Goal: Task Accomplishment & Management: Use online tool/utility

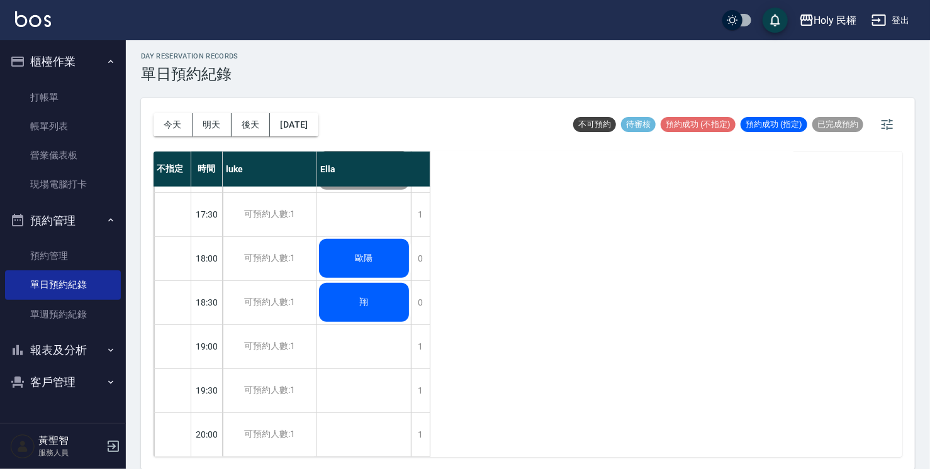
scroll to position [318, 0]
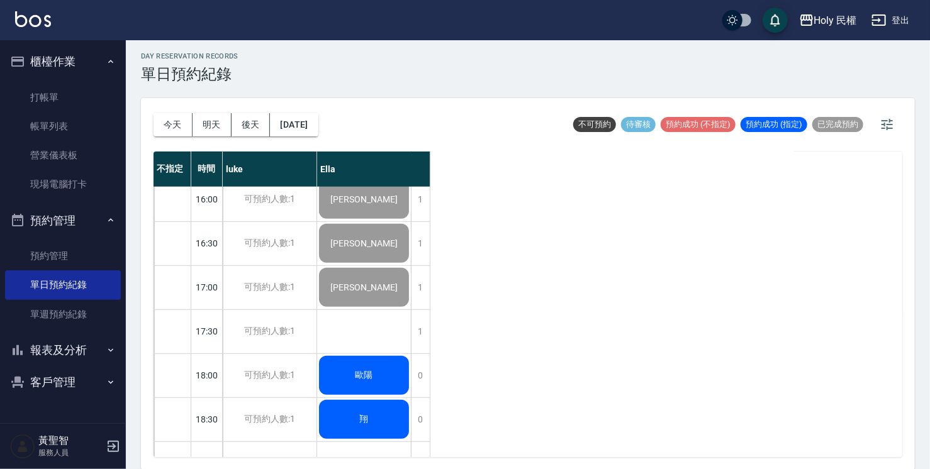
click at [351, 382] on div "歐陽" at bounding box center [364, 375] width 94 height 43
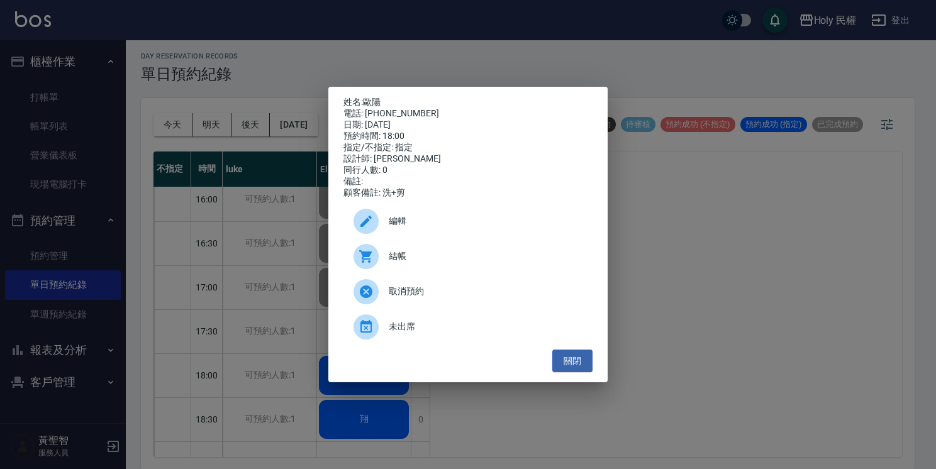
click at [426, 263] on span "結帳" at bounding box center [486, 256] width 194 height 13
click at [561, 364] on button "關閉" at bounding box center [572, 361] width 40 height 23
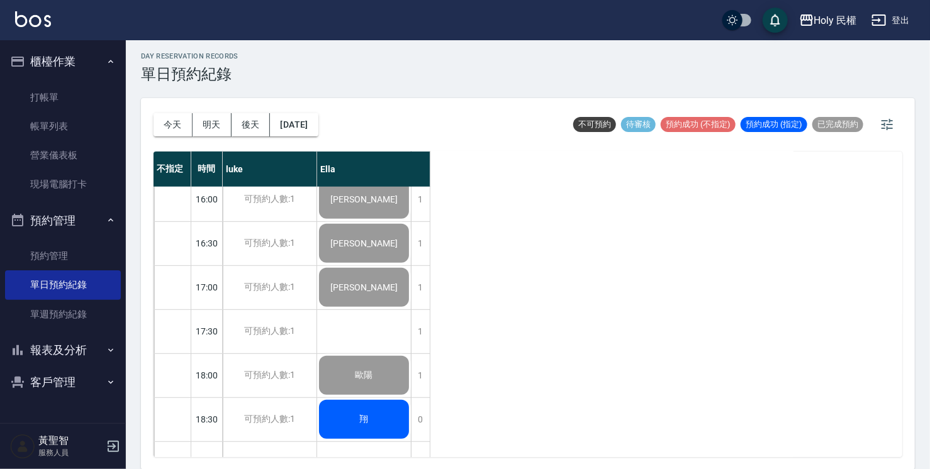
click at [335, 421] on div "翔" at bounding box center [364, 419] width 94 height 43
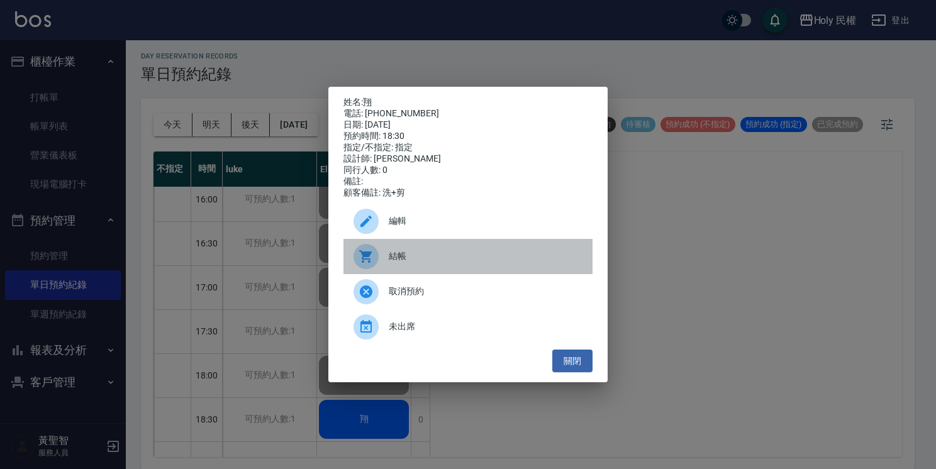
click at [410, 260] on span "結帳" at bounding box center [486, 256] width 194 height 13
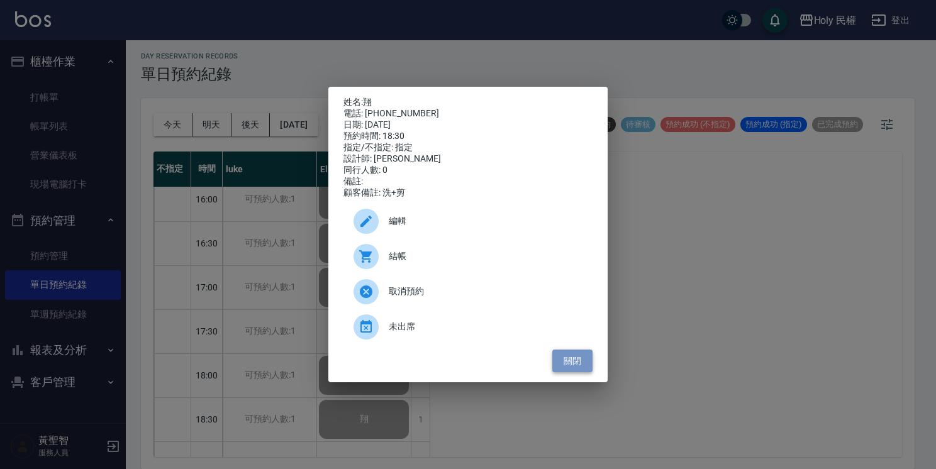
click at [572, 359] on button "關閉" at bounding box center [572, 361] width 40 height 23
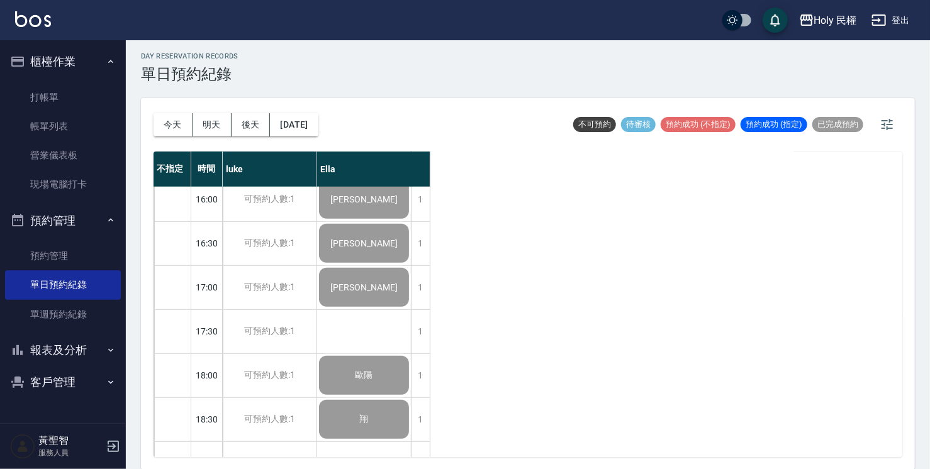
scroll to position [443, 0]
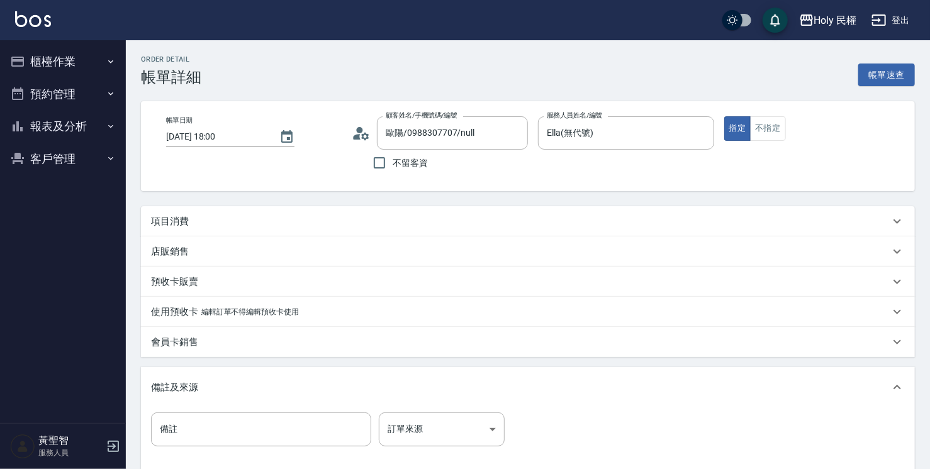
click at [304, 226] on div "項目消費" at bounding box center [520, 221] width 738 height 13
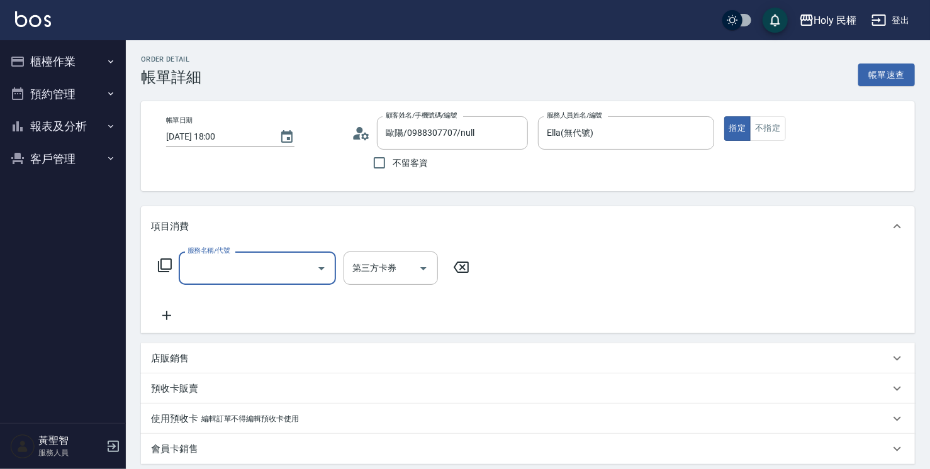
click at [302, 269] on input "服務名稱/代號" at bounding box center [247, 268] width 127 height 22
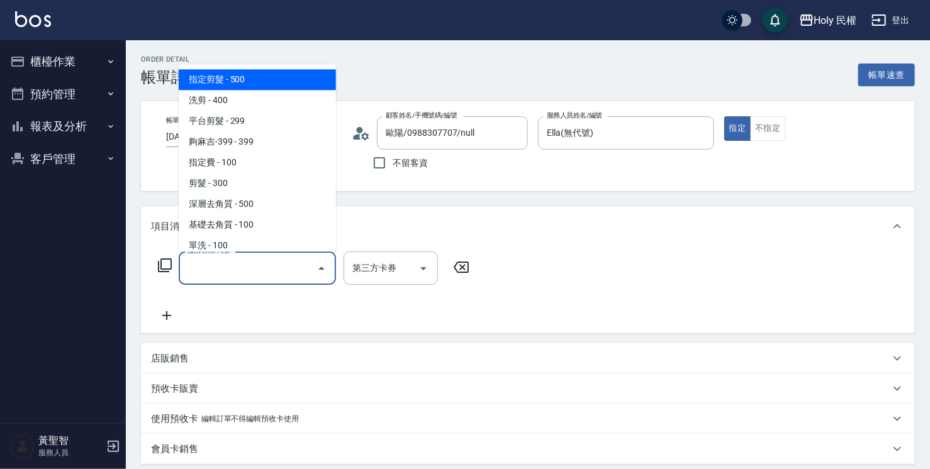
click at [303, 77] on span "指定剪髮 - 500" at bounding box center [257, 79] width 157 height 21
type input "指定剪髮(1)"
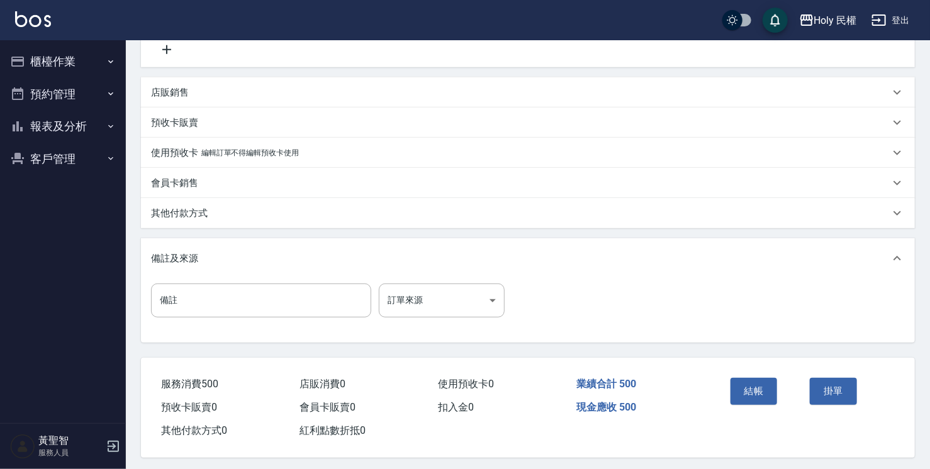
scroll to position [274, 0]
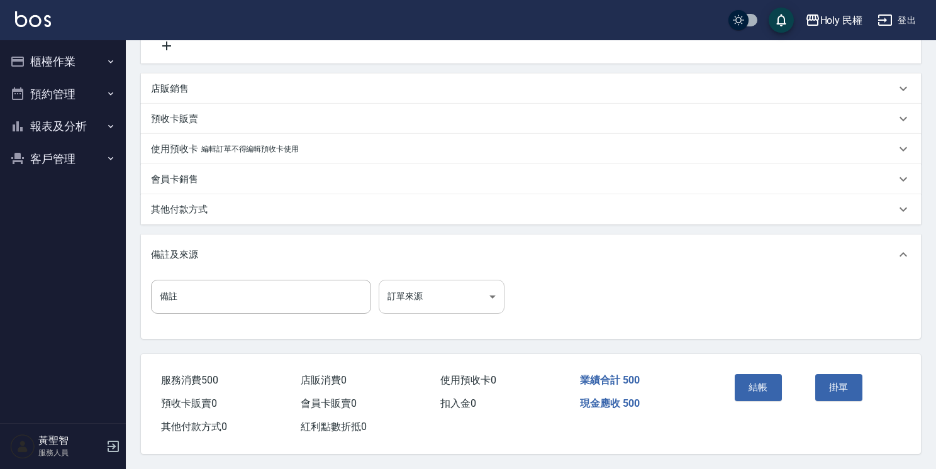
click at [475, 291] on body "Holy 民權 登出 櫃檯作業 打帳單 帳單列表 營業儀表板 現場電腦打卡 預約管理 預約管理 單日預約紀錄 單週預約紀錄 報表及分析 報表目錄 店家日報表 …" at bounding box center [468, 100] width 936 height 740
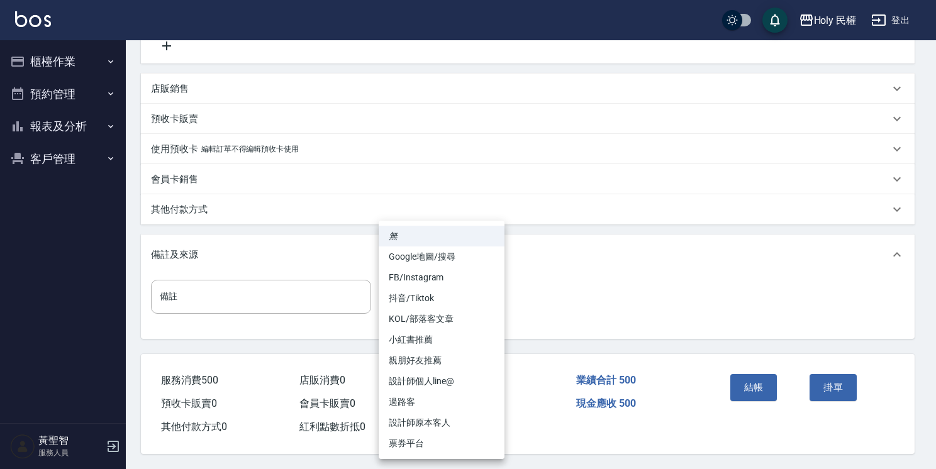
click at [464, 428] on li "設計師原本客人" at bounding box center [442, 423] width 126 height 21
type input "設計師原本客人"
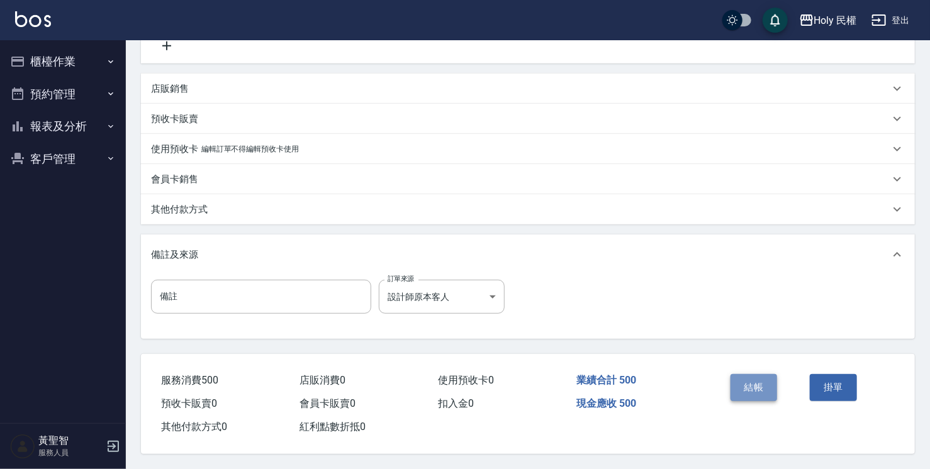
click at [760, 377] on button "結帳" at bounding box center [753, 387] width 47 height 26
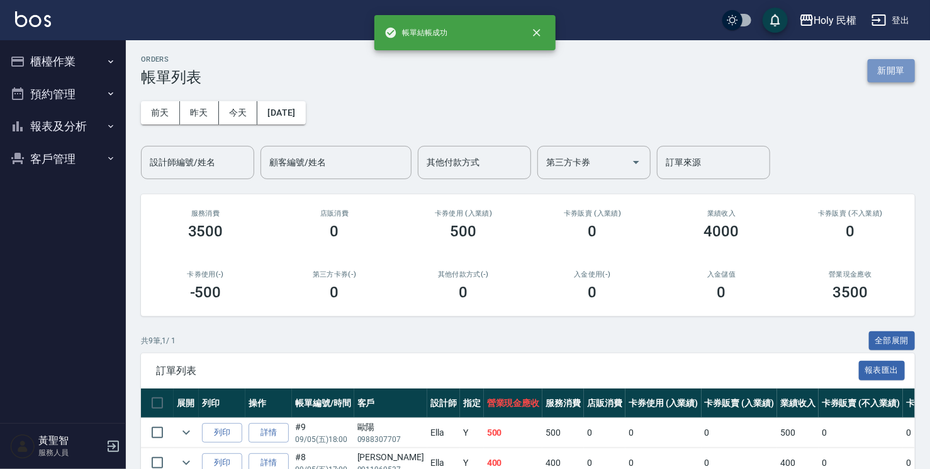
click at [904, 72] on button "新開單" at bounding box center [890, 70] width 47 height 23
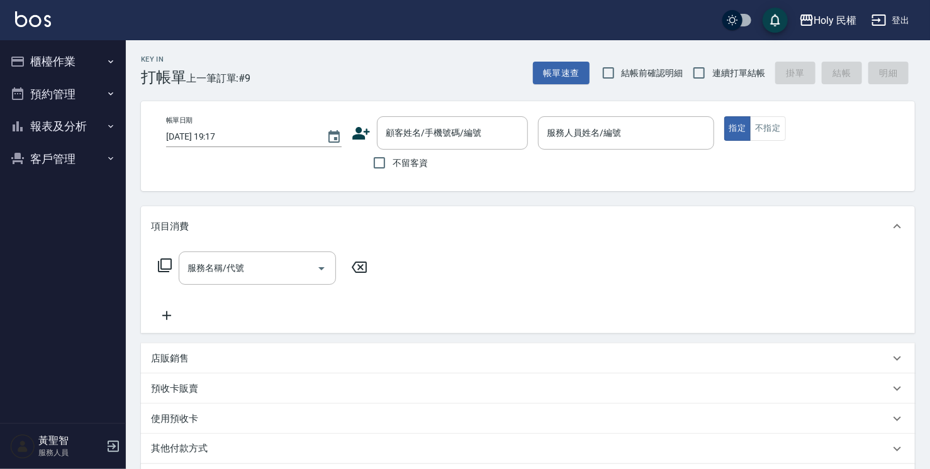
click at [426, 151] on label "不留客資" at bounding box center [397, 163] width 62 height 26
click at [392, 151] on input "不留客資" at bounding box center [379, 163] width 26 height 26
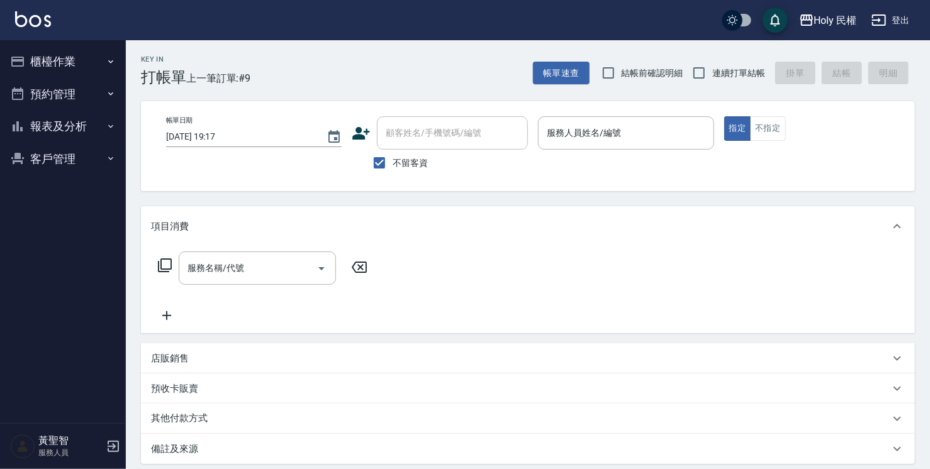
click at [426, 150] on label "不留客資" at bounding box center [397, 163] width 62 height 26
click at [392, 150] on input "不留客資" at bounding box center [379, 163] width 26 height 26
checkbox input "false"
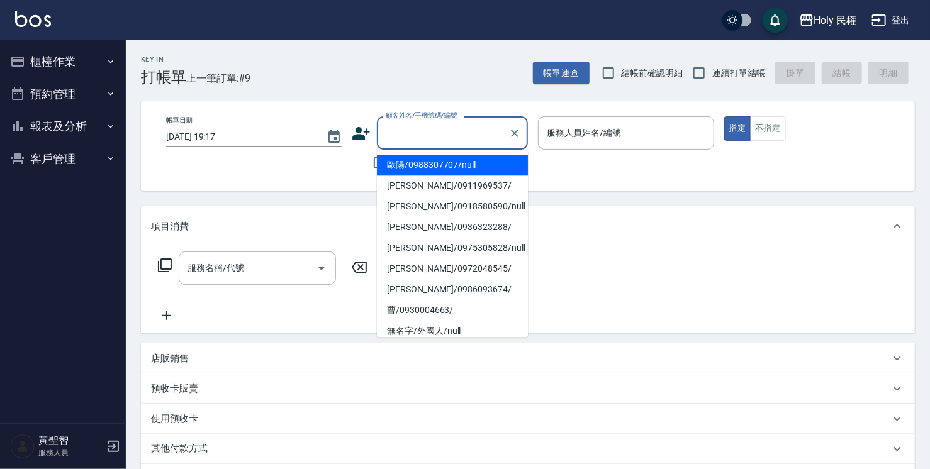
click at [416, 137] on input "顧客姓名/手機號碼/編號" at bounding box center [442, 133] width 121 height 22
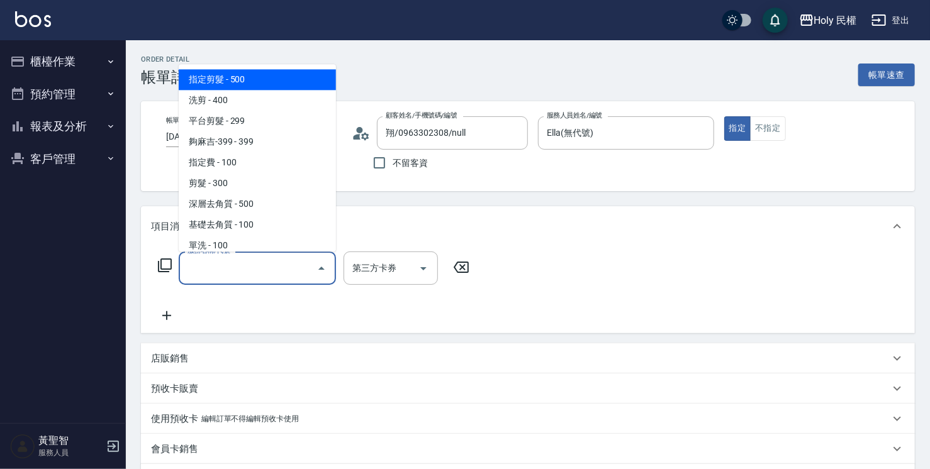
click at [289, 83] on span "指定剪髮 - 500" at bounding box center [257, 79] width 157 height 21
type input "指定剪髮(1)"
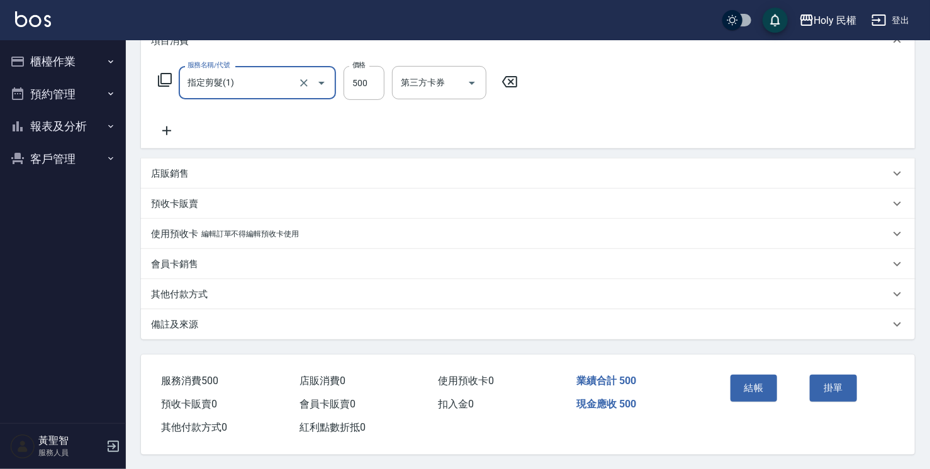
scroll to position [190, 0]
click at [601, 323] on div "備註及來源" at bounding box center [520, 324] width 738 height 13
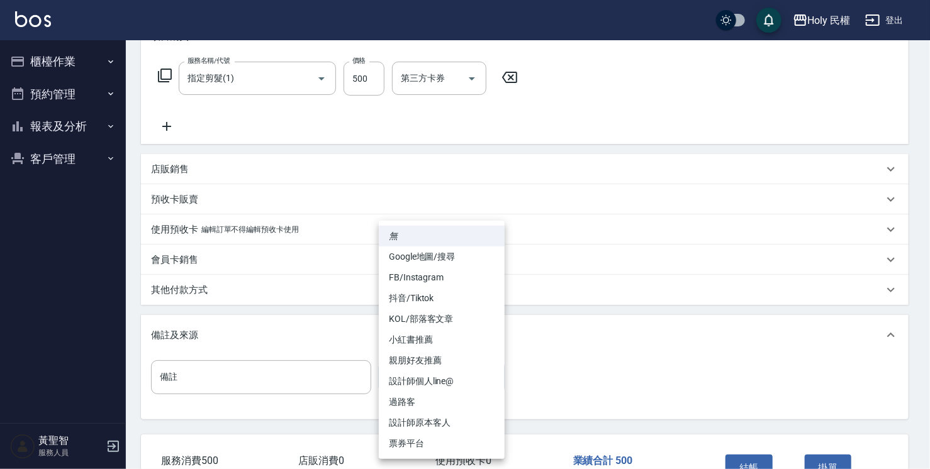
click at [481, 381] on body "Holy 民權 登出 櫃檯作業 打帳單 帳單列表 營業儀表板 現場電腦打卡 預約管理 預約管理 單日預約紀錄 單週預約紀錄 報表及分析 報表目錄 店家日報表 …" at bounding box center [465, 180] width 930 height 740
click at [467, 423] on li "設計師原本客人" at bounding box center [442, 423] width 126 height 21
type input "設計師原本客人"
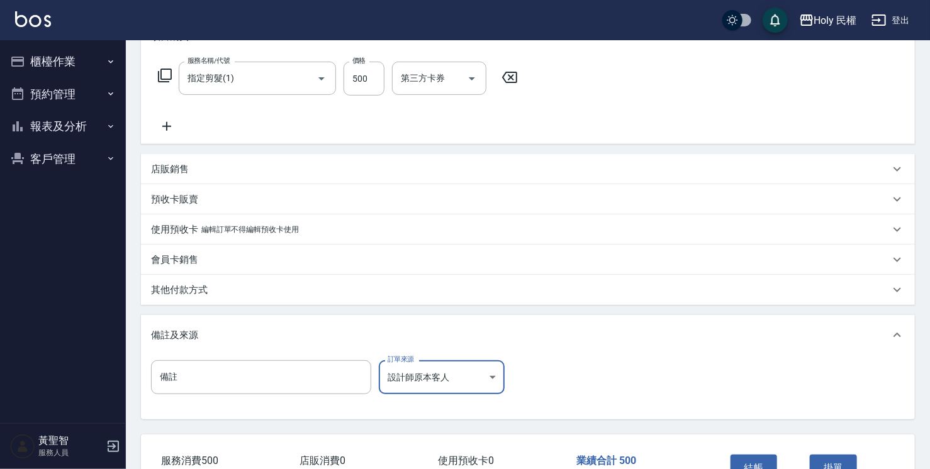
click at [742, 457] on button "結帳" at bounding box center [753, 468] width 47 height 26
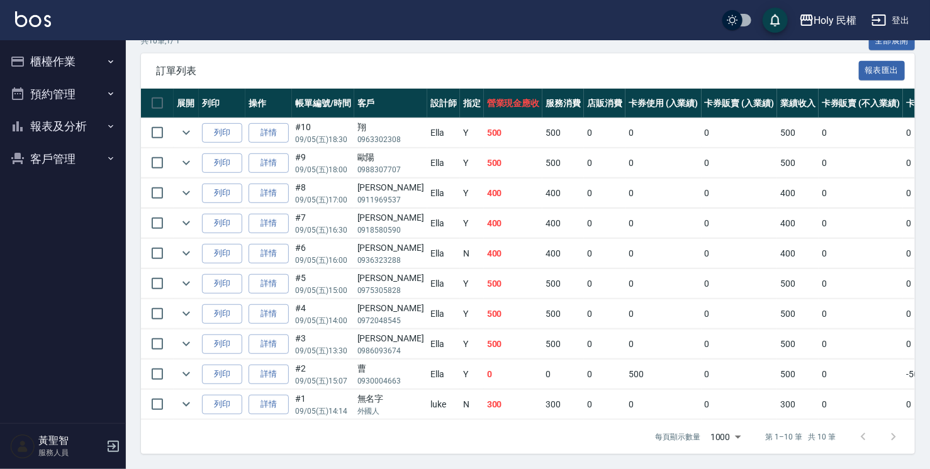
scroll to position [118, 0]
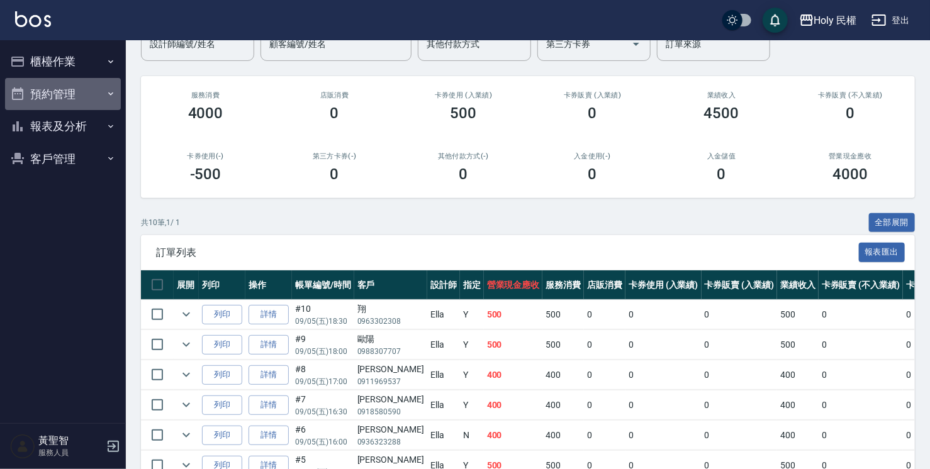
click at [69, 94] on button "預約管理" at bounding box center [63, 94] width 116 height 33
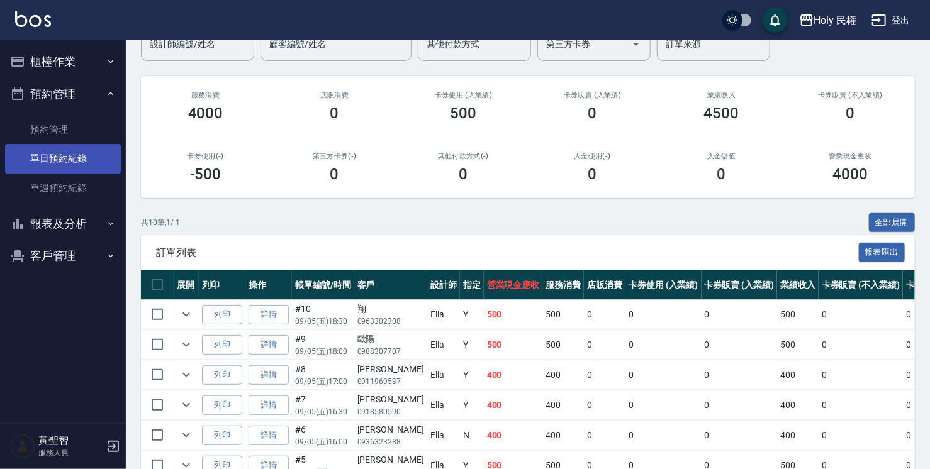
click at [86, 153] on link "單日預約紀錄" at bounding box center [63, 158] width 116 height 29
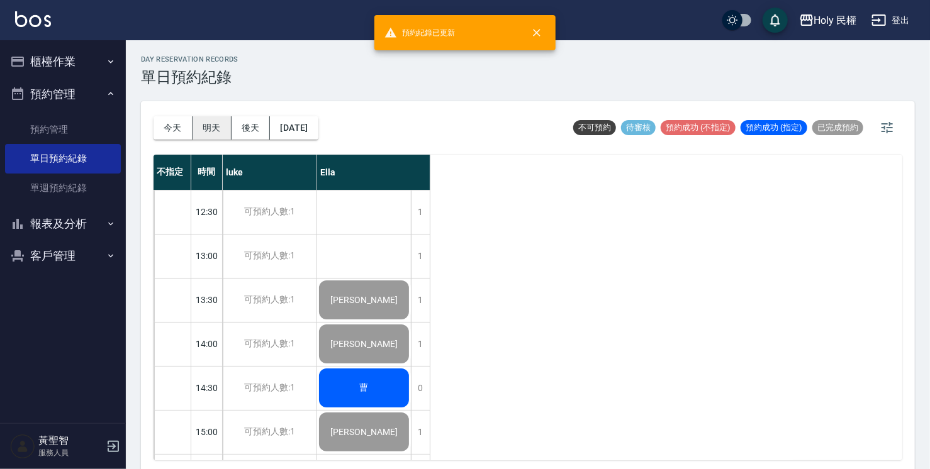
click at [219, 117] on button "明天" at bounding box center [211, 127] width 39 height 23
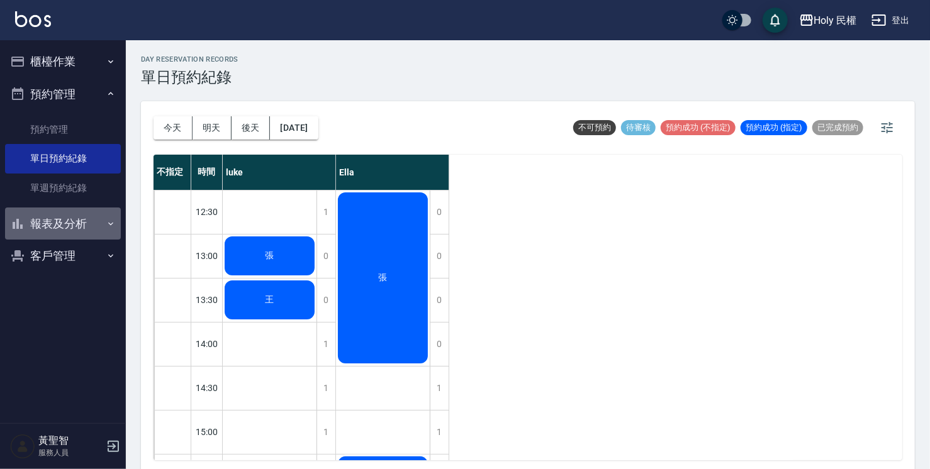
click at [67, 228] on button "報表及分析" at bounding box center [63, 224] width 116 height 33
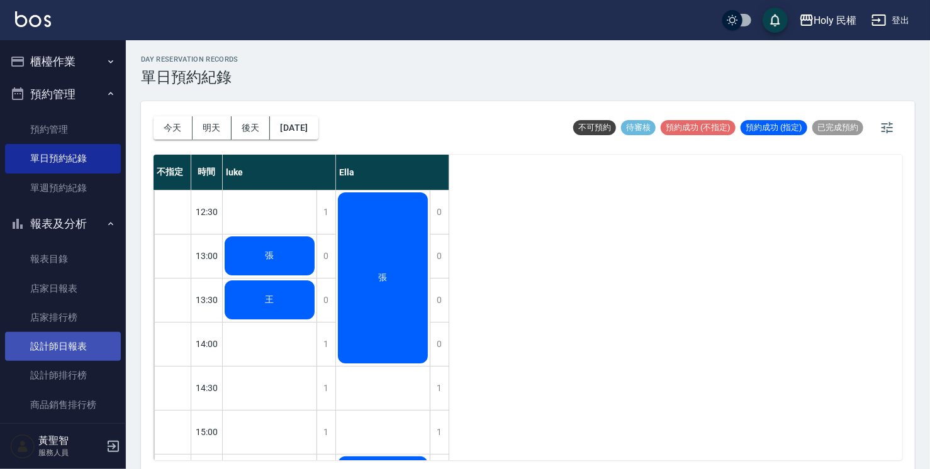
click at [100, 340] on link "設計師日報表" at bounding box center [63, 346] width 116 height 29
